Goal: Transaction & Acquisition: Subscribe to service/newsletter

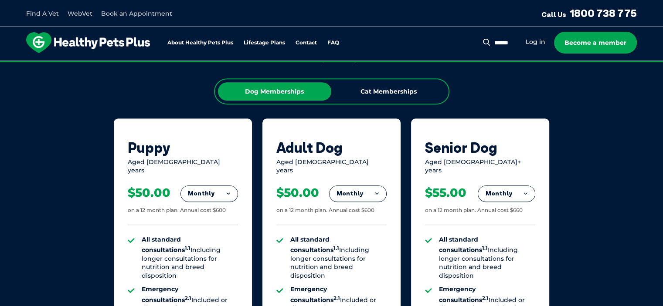
scroll to position [479, 0]
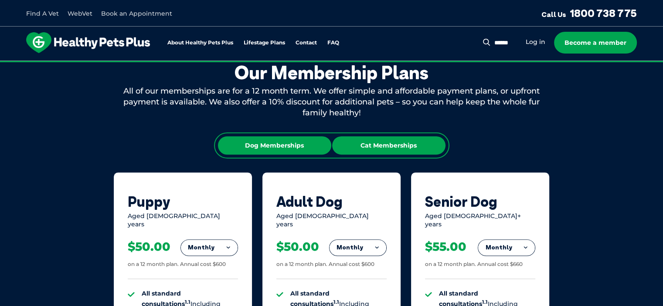
click at [394, 147] on div "Cat Memberships" at bounding box center [388, 145] width 113 height 18
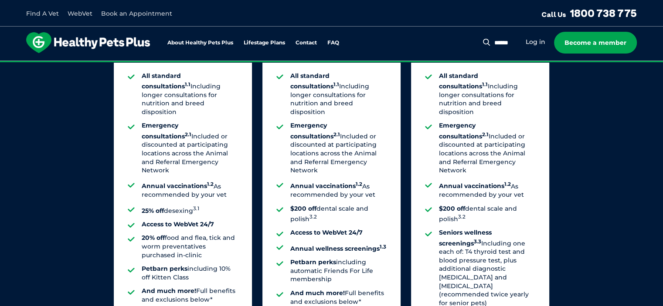
scroll to position [610, 0]
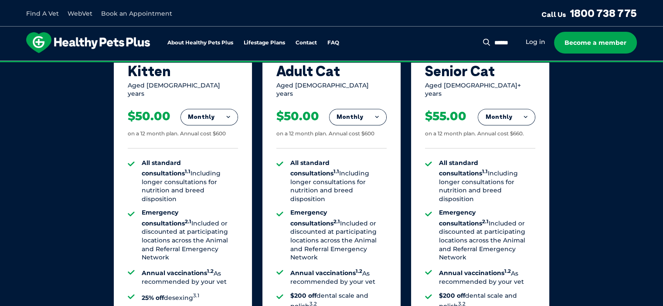
click at [512, 109] on button "Monthly" at bounding box center [506, 117] width 57 height 16
click at [519, 169] on li "Yearly" at bounding box center [506, 176] width 57 height 20
click at [504, 109] on button "Yearly" at bounding box center [506, 117] width 57 height 16
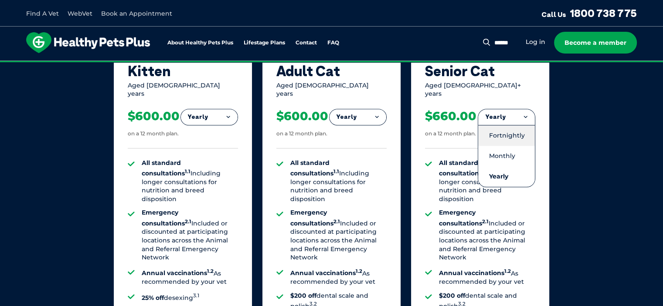
click at [514, 127] on li "Fortnightly" at bounding box center [506, 135] width 57 height 21
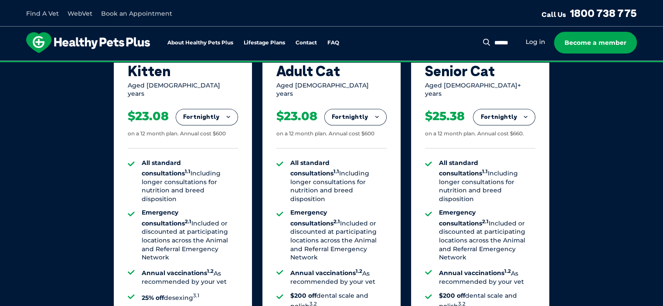
click at [581, 163] on div "Our Membership Plans All of our memberships are for a 12 month term. We offer s…" at bounding box center [331, 201] width 663 height 610
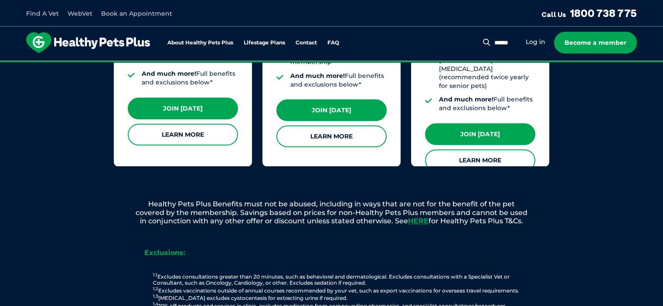
scroll to position [915, 0]
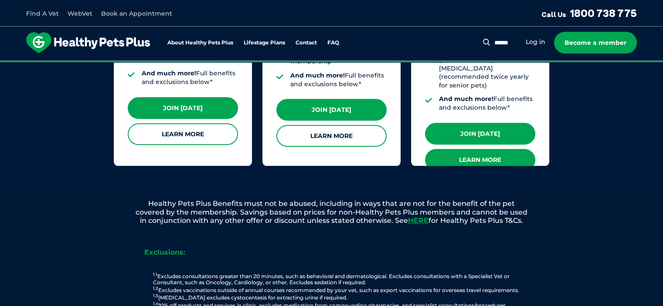
click at [499, 149] on link "Learn More" at bounding box center [480, 160] width 110 height 22
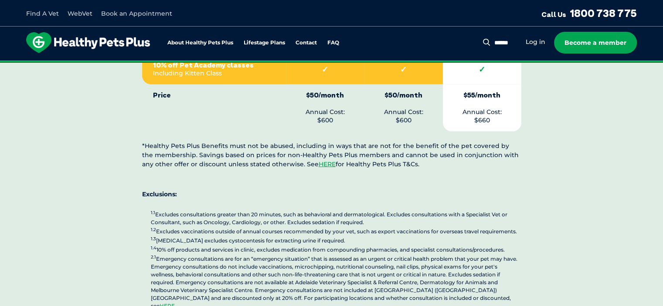
scroll to position [2135, 0]
